Goal: Transaction & Acquisition: Purchase product/service

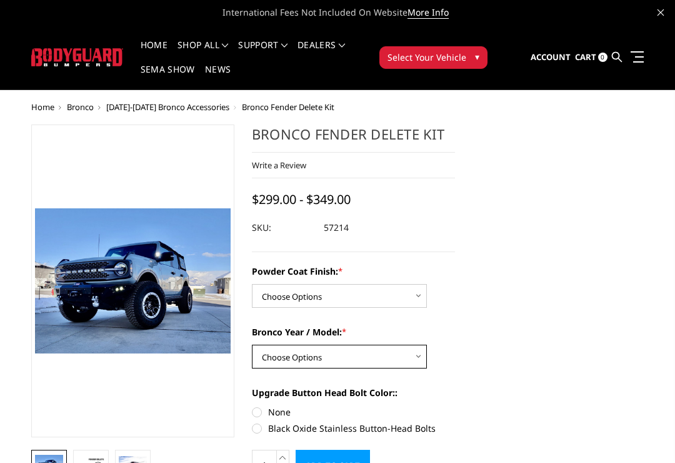
click at [271, 361] on select "Choose Options 2021-25 Bronco Standard 2021-25 Bronco Raptor 2022-25 Bronco Eve…" at bounding box center [339, 357] width 175 height 24
select select "4043"
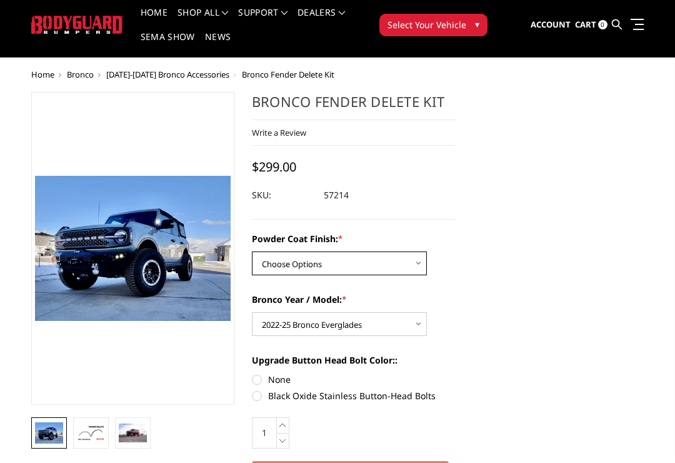
click at [418, 263] on select "Choose Options Bare Metal Textured Black Powder Coat" at bounding box center [339, 264] width 175 height 24
select select "4046"
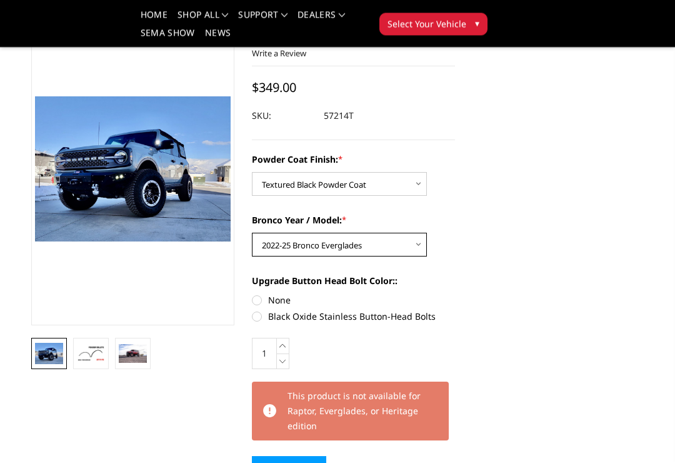
click at [420, 243] on select "Choose Options 2021-25 Bronco Standard 2021-25 Bronco Raptor 2022-25 Bronco Eve…" at bounding box center [339, 245] width 175 height 24
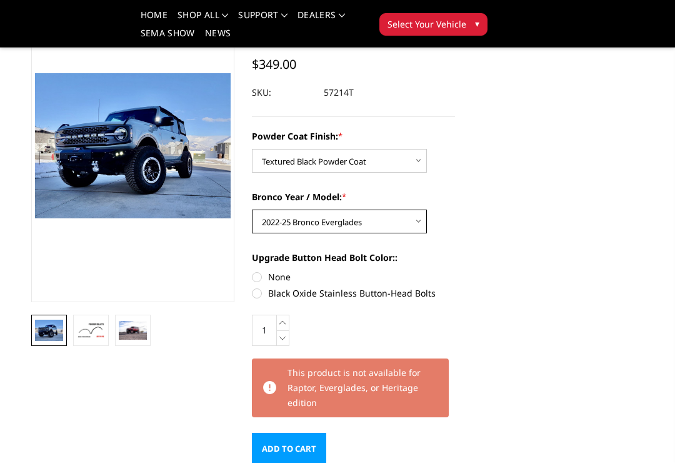
scroll to position [102, 0]
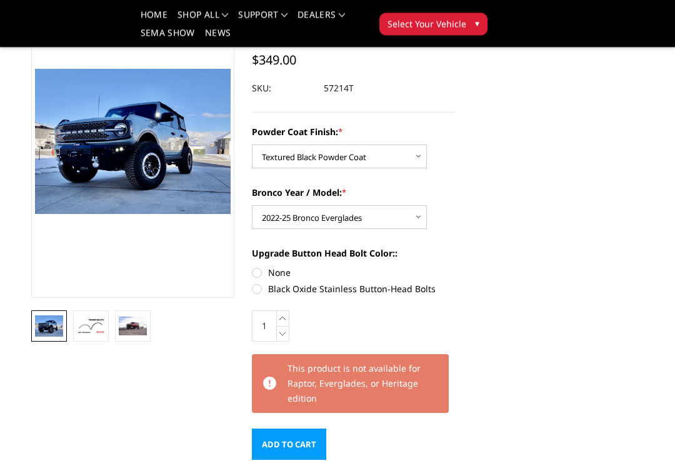
click at [265, 286] on label "Black Oxide Stainless Button-Head Bolts" at bounding box center [353, 289] width 203 height 13
click at [455, 267] on input "Black Oxide Stainless Button-Head Bolts" at bounding box center [455, 266] width 1 height 1
radio input "true"
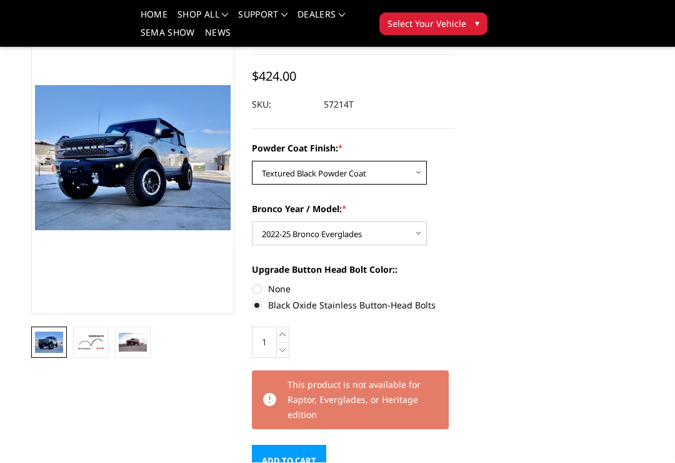
click at [414, 177] on select "Choose Options Bare Metal Textured Black Powder Coat" at bounding box center [339, 173] width 175 height 24
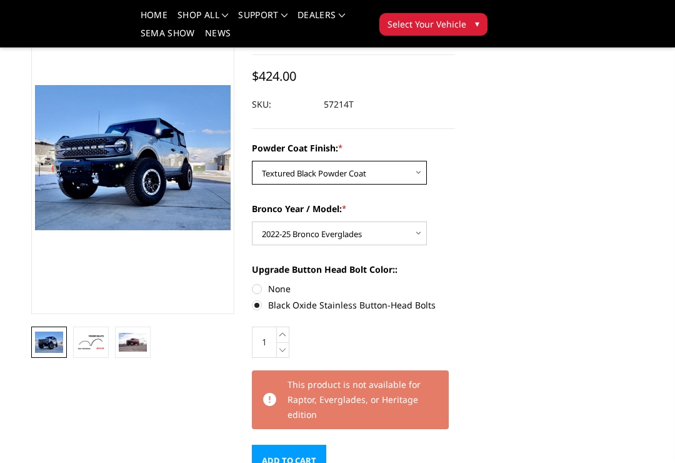
select select "4045"
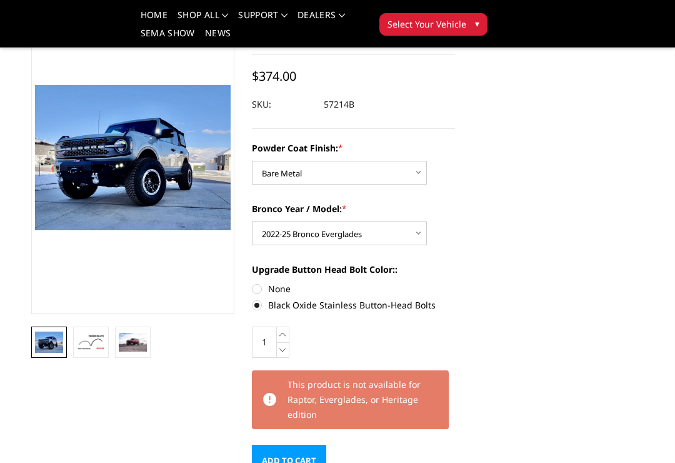
click at [288, 288] on label "None" at bounding box center [353, 288] width 203 height 13
click at [253, 283] on input "None" at bounding box center [252, 282] width 1 height 1
radio input "true"
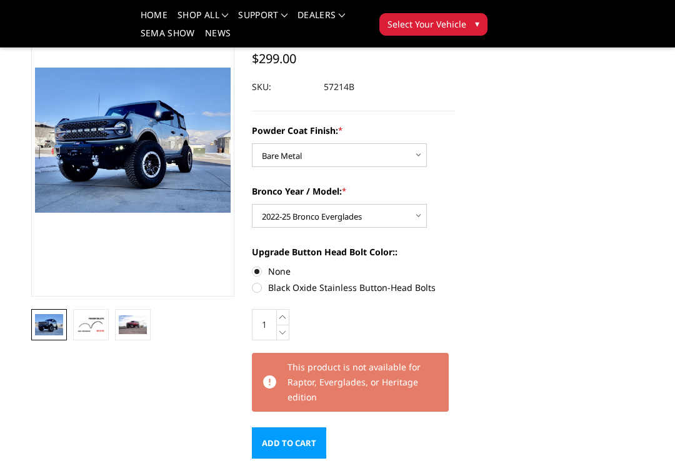
scroll to position [106, 0]
